Goal: Transaction & Acquisition: Purchase product/service

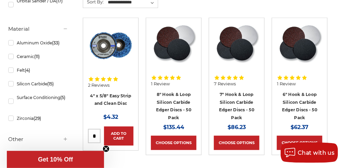
scroll to position [365, 0]
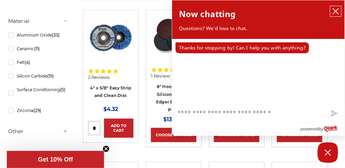
click at [335, 10] on icon "close chatbox" at bounding box center [335, 11] width 7 height 7
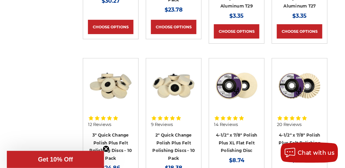
scroll to position [1984, 0]
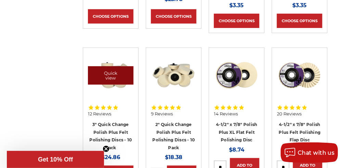
click at [108, 68] on link "Quick view" at bounding box center [110, 75] width 45 height 18
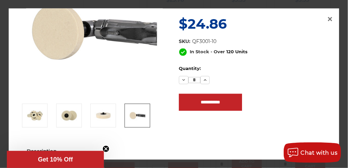
scroll to position [0, 0]
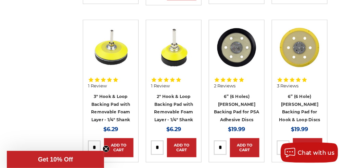
scroll to position [912, 0]
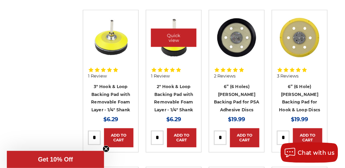
click at [169, 59] on img at bounding box center [173, 37] width 45 height 45
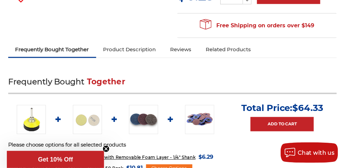
scroll to position [228, 0]
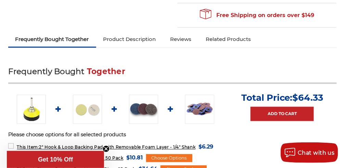
click at [144, 109] on img at bounding box center [143, 109] width 29 height 29
